Goal: Task Accomplishment & Management: Manage account settings

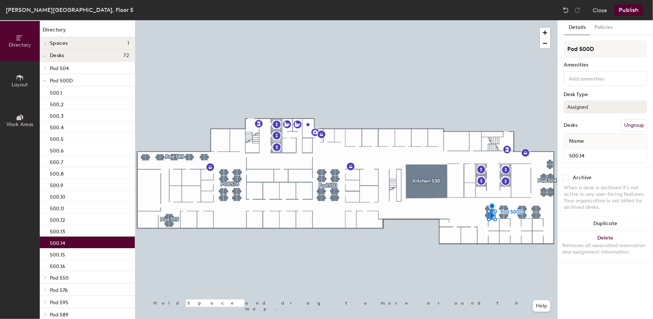
click at [604, 107] on button "Assigned" at bounding box center [606, 107] width 84 height 13
click at [588, 150] on div "Hoteled" at bounding box center [600, 151] width 72 height 11
click at [626, 10] on button "Publish" at bounding box center [628, 10] width 29 height 12
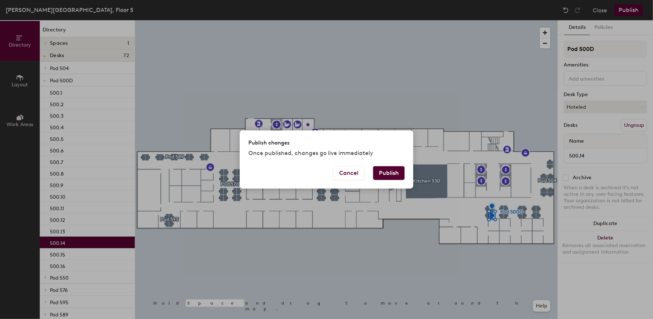
click at [396, 172] on button "Publish" at bounding box center [388, 173] width 31 height 14
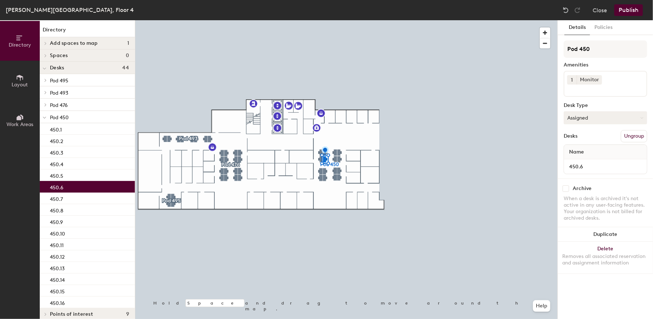
click at [602, 118] on button "Assigned" at bounding box center [606, 117] width 84 height 13
click at [579, 162] on div "Hoteled" at bounding box center [600, 162] width 72 height 11
click at [633, 8] on button "Publish" at bounding box center [628, 10] width 29 height 12
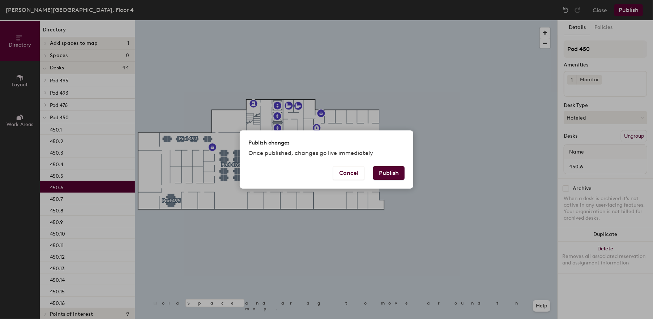
click at [388, 170] on button "Publish" at bounding box center [388, 173] width 31 height 14
